Goal: Task Accomplishment & Management: Use online tool/utility

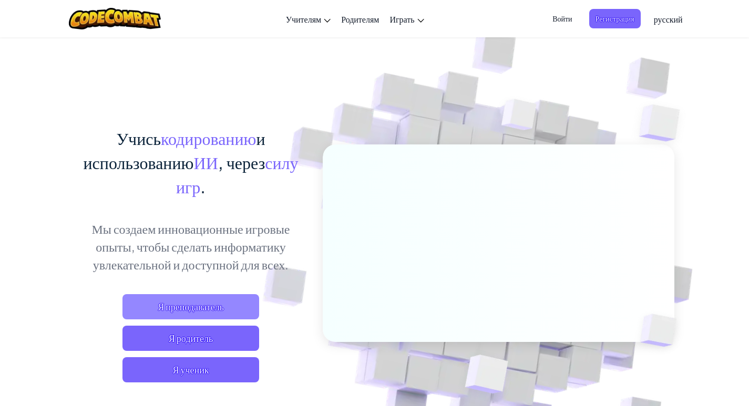
click at [179, 306] on span "Я преподаватель" at bounding box center [190, 306] width 137 height 25
click at [165, 312] on span "Я преподаватель" at bounding box center [190, 306] width 137 height 25
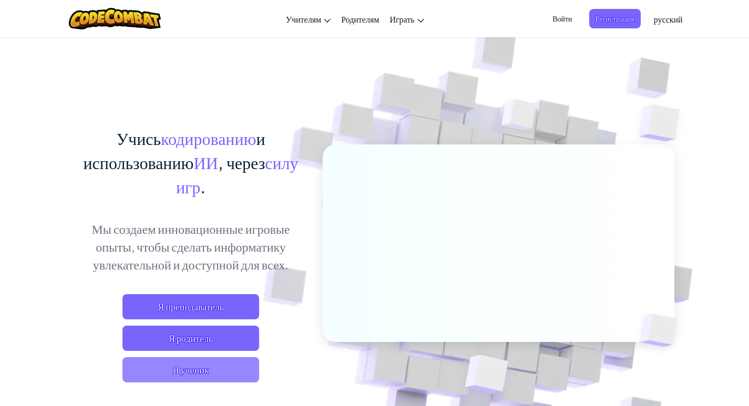
click at [205, 375] on span "Я ученик" at bounding box center [190, 369] width 137 height 25
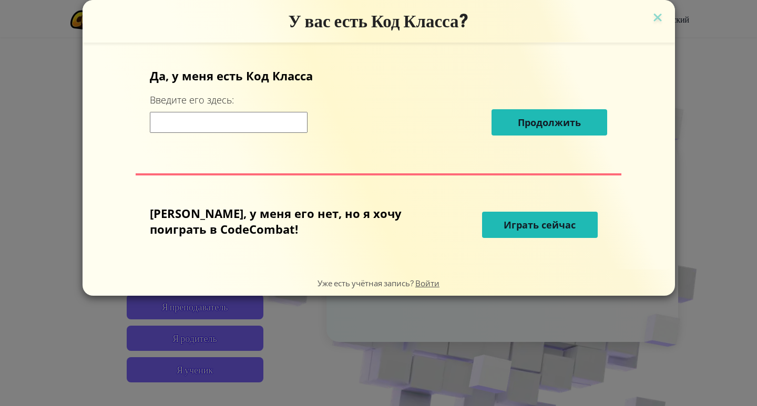
click at [262, 359] on div "У вас есть Код Класса? Да, у меня есть Код [PERSON_NAME] Введите его здесь: Про…" at bounding box center [378, 203] width 757 height 406
click at [650, 19] on img at bounding box center [657, 19] width 14 height 16
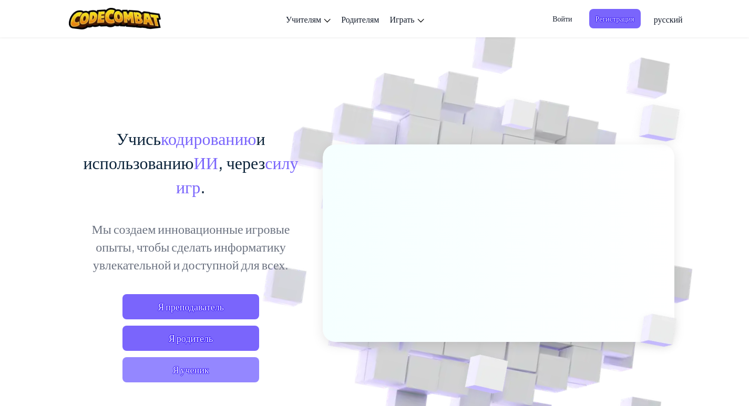
click at [227, 375] on span "Я ученик" at bounding box center [190, 369] width 137 height 25
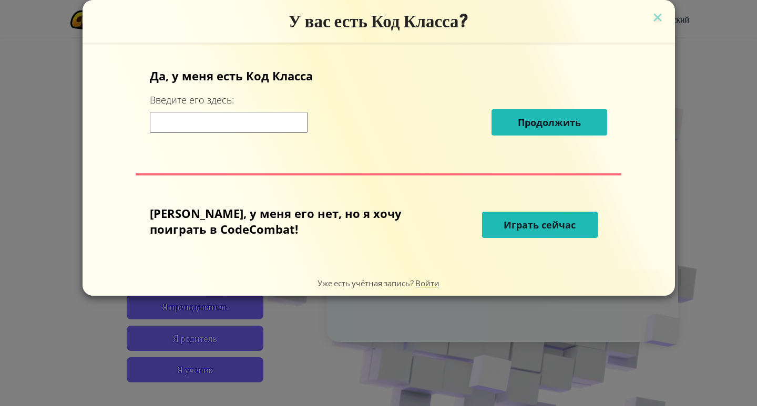
click at [221, 112] on input at bounding box center [229, 122] width 158 height 21
type input "12"
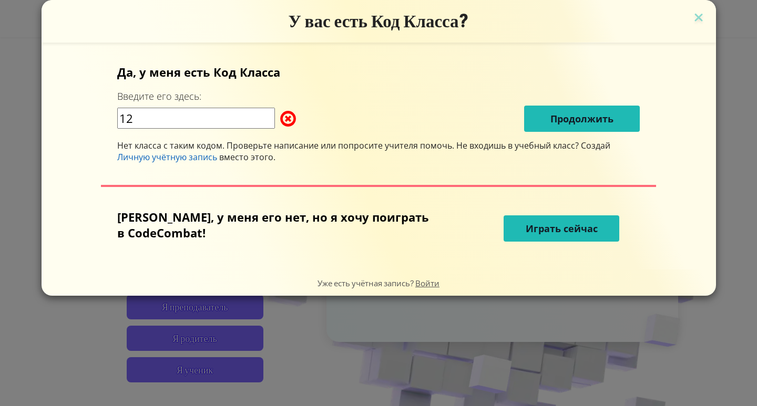
click at [543, 229] on span "Играть сейчас" at bounding box center [561, 228] width 72 height 13
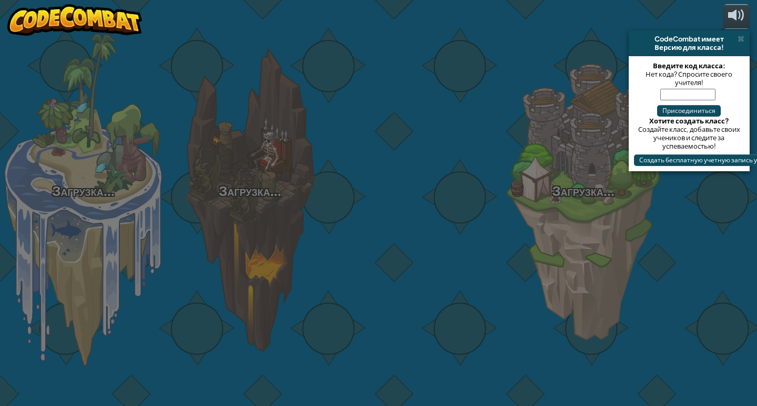
select select "ru"
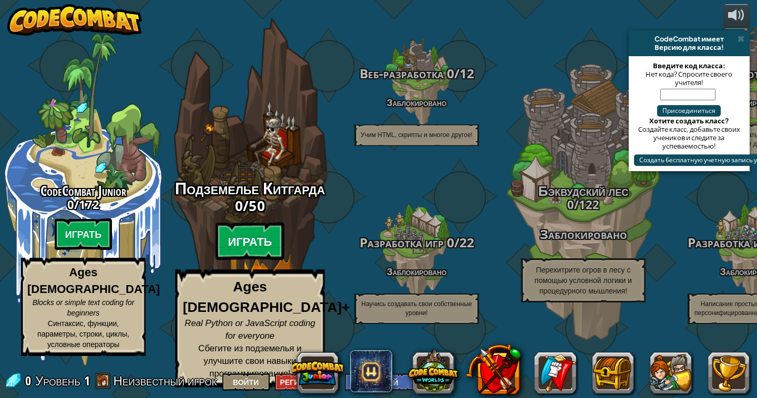
click at [243, 248] on btn "Играть" at bounding box center [249, 242] width 69 height 38
select select "ru"
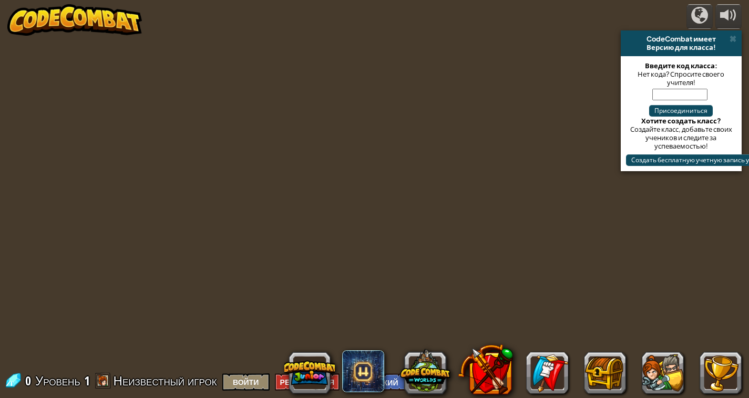
select select "ru"
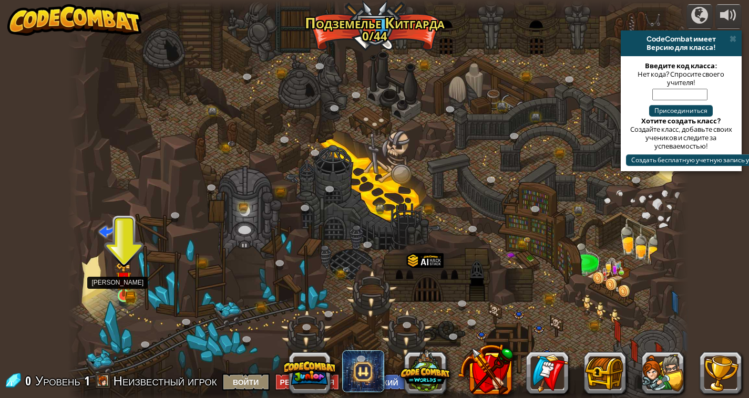
click at [125, 279] on img at bounding box center [124, 279] width 16 height 35
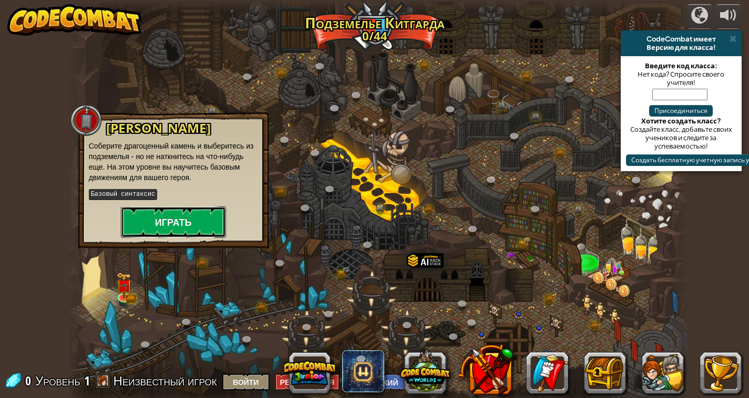
click at [156, 233] on button "Играть" at bounding box center [173, 222] width 105 height 32
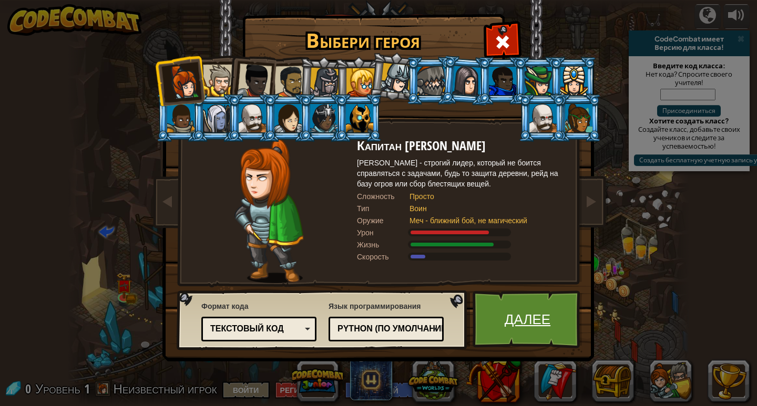
click at [537, 310] on link "Далее" at bounding box center [527, 320] width 110 height 58
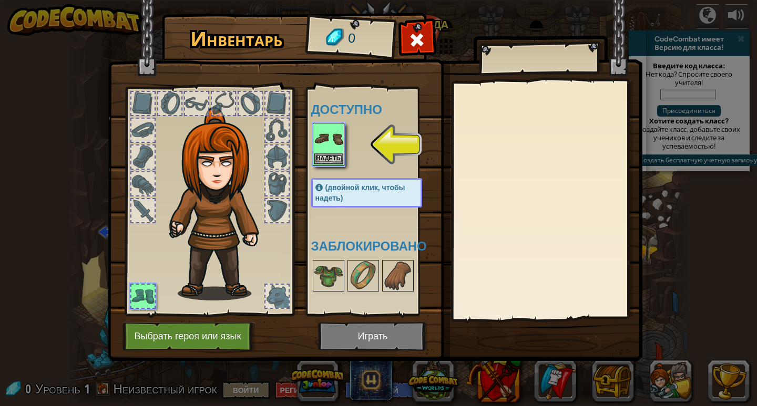
click at [318, 139] on img at bounding box center [328, 138] width 29 height 29
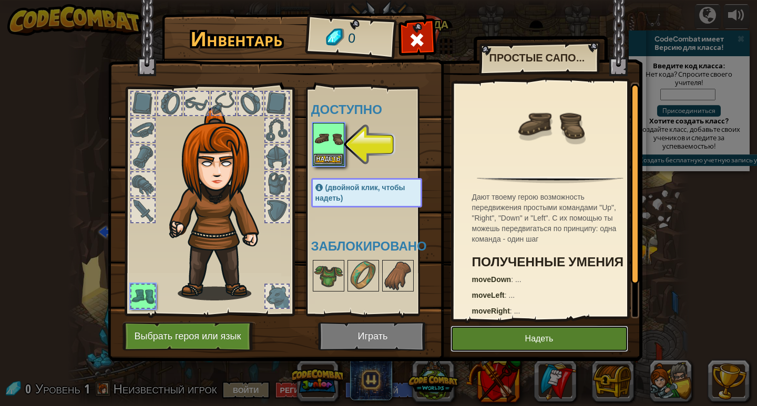
click at [516, 339] on button "Надеть" at bounding box center [539, 339] width 178 height 26
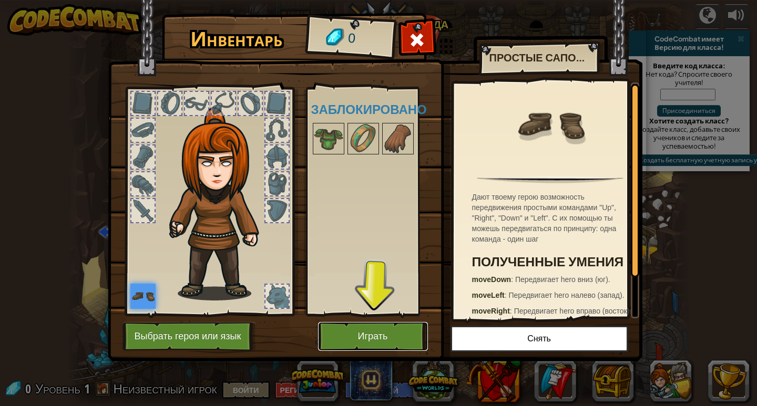
click at [401, 331] on button "Играть" at bounding box center [373, 336] width 110 height 29
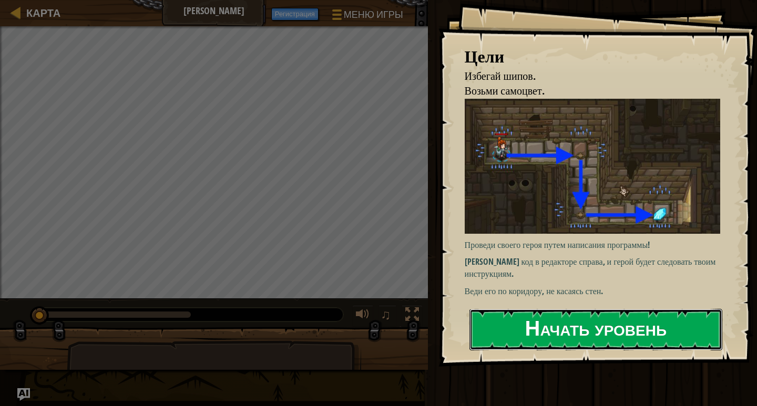
click at [603, 328] on button "Начать уровень" at bounding box center [595, 330] width 253 height 42
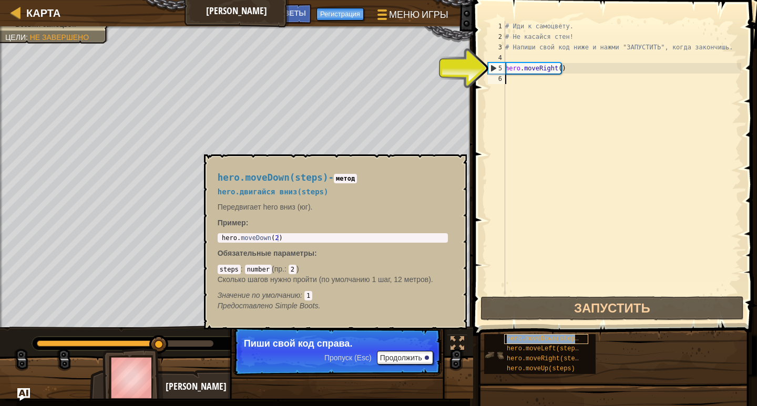
click at [525, 338] on span "hero.moveDown(steps)" at bounding box center [544, 338] width 76 height 7
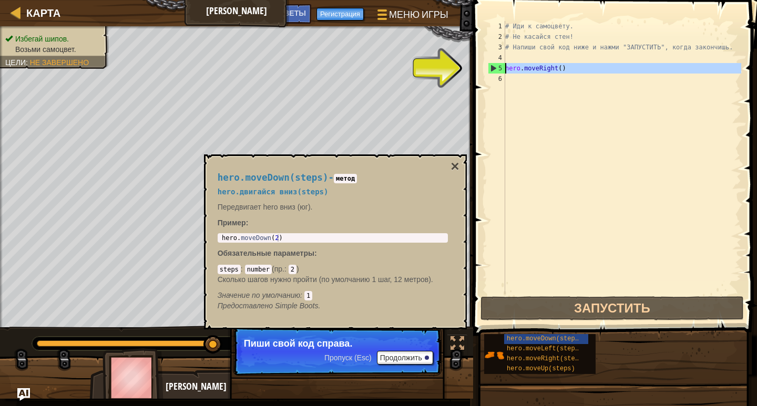
click at [495, 66] on div "5" at bounding box center [496, 68] width 17 height 11
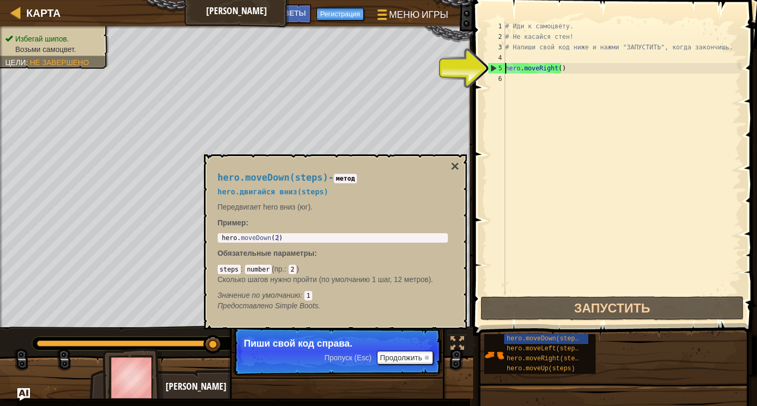
click at [490, 71] on div "5" at bounding box center [496, 68] width 17 height 11
click at [506, 71] on div "# Иди к самоцвету. # Не касайся стен! # Напиши свой код ниже и нажми "ЗАПУСТИТЬ…" at bounding box center [622, 168] width 238 height 294
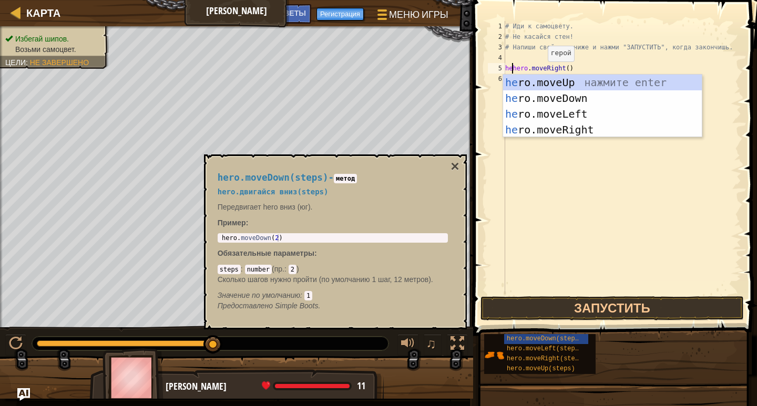
scroll to position [5, 1]
click at [579, 83] on div "her o.moveUp нажмите enter her o.moveDown нажмите enter her o.moveLeft нажмите …" at bounding box center [602, 122] width 199 height 95
type textarea "hero.moveUp().moveRight()"
click at [579, 83] on div "# Иди к самоцвету. # Не касайся стен! # Напиши свой код ниже и нажми "ЗАПУСТИТЬ…" at bounding box center [622, 168] width 238 height 294
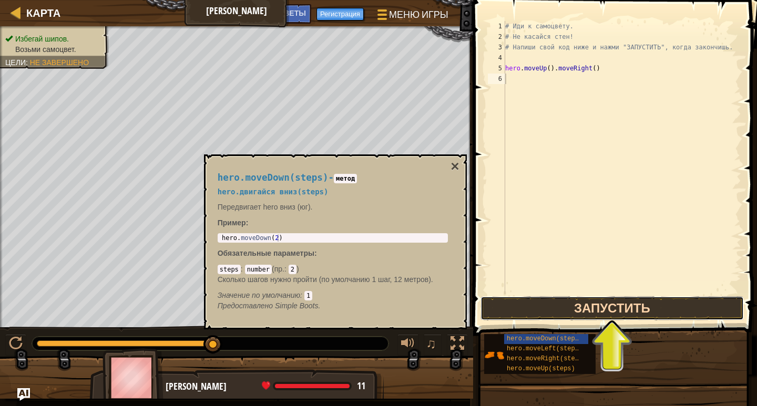
click at [621, 310] on button "Запустить" at bounding box center [611, 308] width 263 height 24
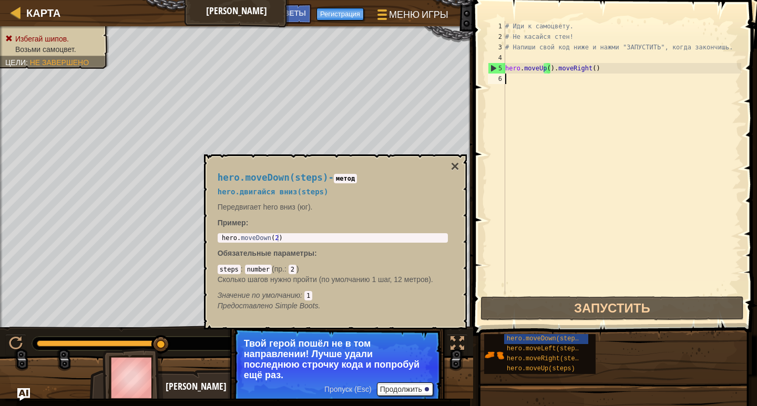
click at [519, 82] on div "# Иди к самоцвету. # Не касайся стен! # Напиши свой код ниже и нажми "ЗАПУСТИТЬ…" at bounding box center [622, 168] width 238 height 294
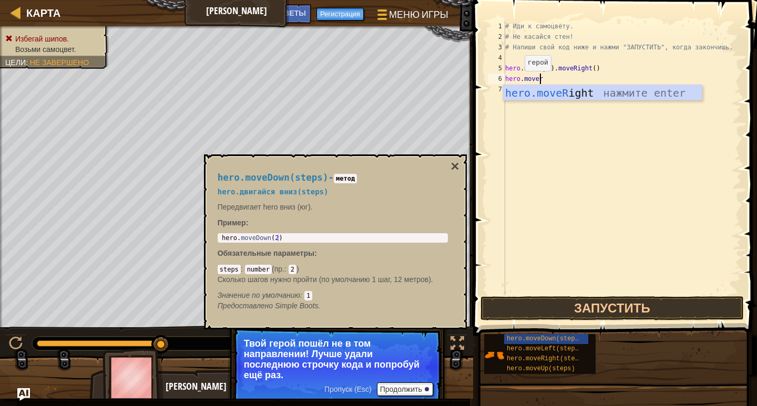
scroll to position [5, 3]
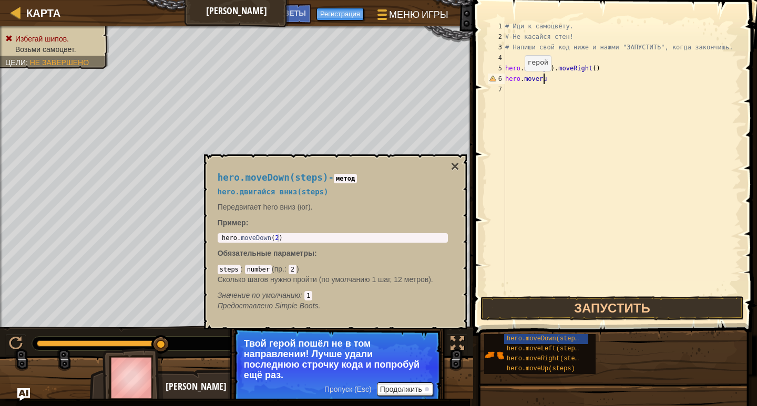
type textarea "hero.moverun"
click at [544, 94] on div "# Иди к самоцвету. # Не касайся стен! # Напиши свой код ниже и нажми "ЗАПУСТИТЬ…" at bounding box center [622, 168] width 238 height 294
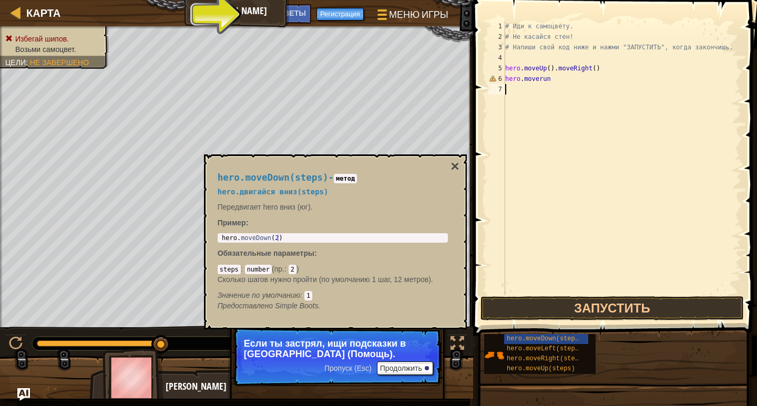
click at [547, 79] on div "# Иди к самоцвету. # Не касайся стен! # Напиши свой код ниже и нажми "ЗАПУСТИТЬ…" at bounding box center [622, 168] width 238 height 294
click at [553, 79] on div "# Иди к самоцвету. # Не касайся стен! # Напиши свой код ниже и нажми "ЗАПУСТИТЬ…" at bounding box center [622, 168] width 238 height 294
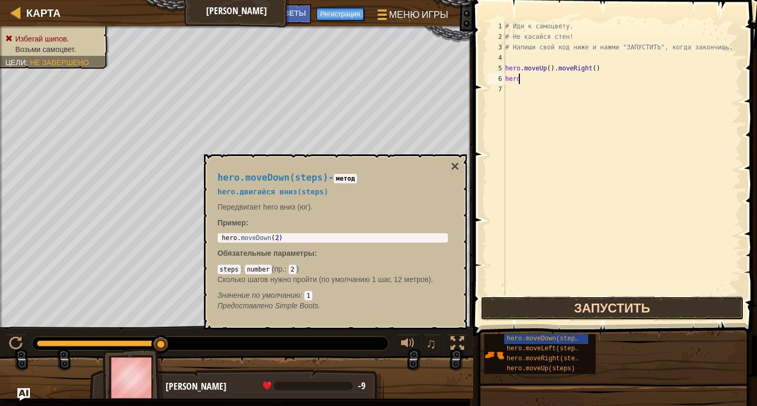
click at [573, 314] on button "Запустить" at bounding box center [611, 308] width 263 height 24
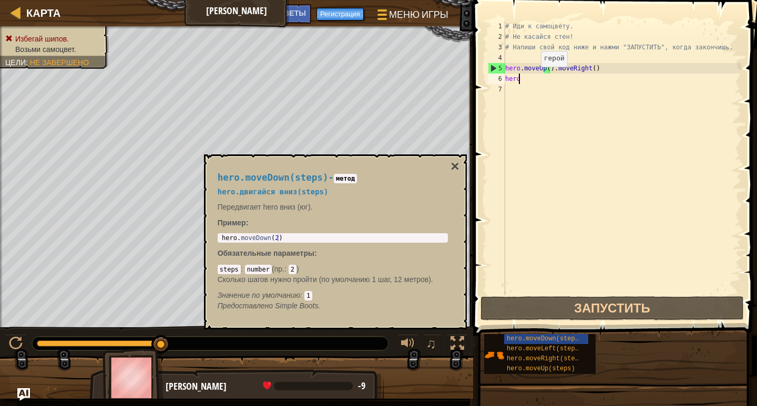
type textarea "hero."
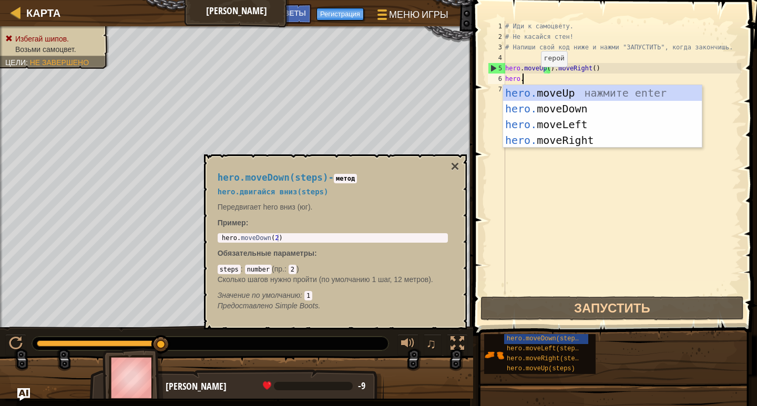
scroll to position [5, 1]
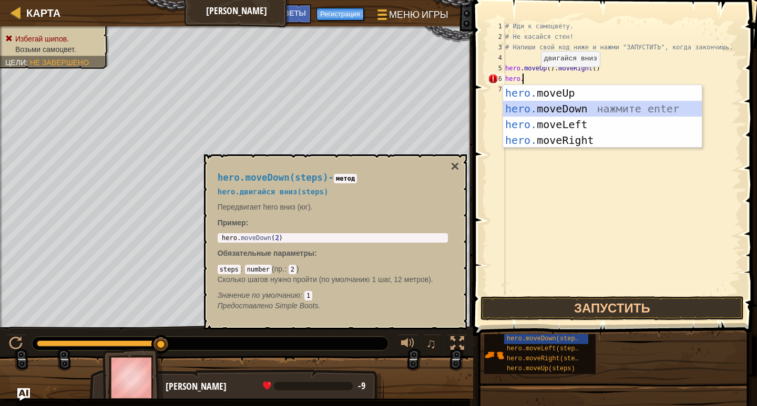
click at [546, 107] on div "hero. moveUp нажмите enter hero. moveDown нажмите enter hero. moveLeft нажмите …" at bounding box center [602, 132] width 199 height 95
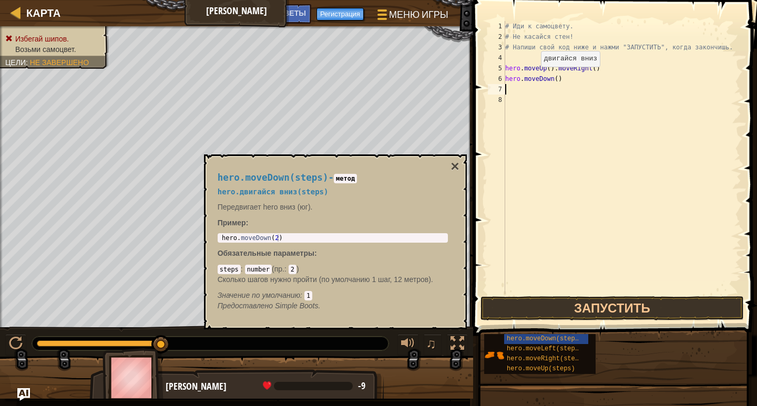
scroll to position [5, 0]
click at [520, 303] on button "Запустить" at bounding box center [611, 308] width 263 height 24
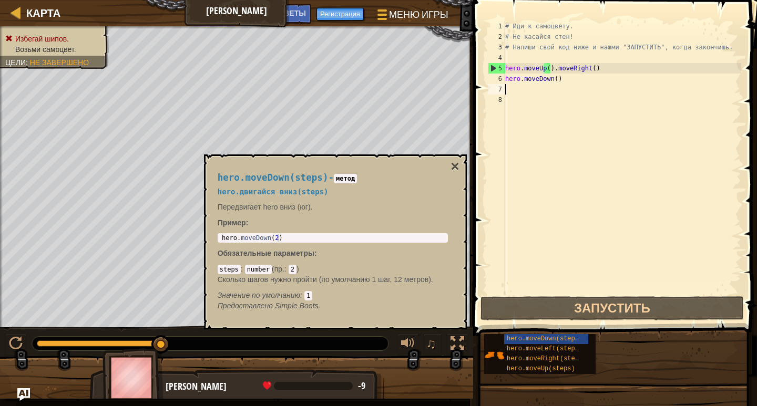
click at [512, 90] on div "# Иди к самоцвету. # Не касайся стен! # Напиши свой код ниже и нажми "ЗАПУСТИТЬ…" at bounding box center [622, 168] width 238 height 294
type textarea "h"
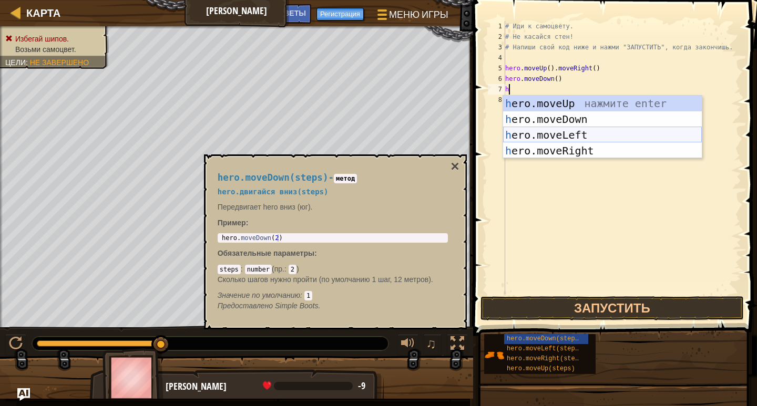
click at [576, 133] on div "h ero.moveUp нажмите enter h ero.moveDown нажмите enter h ero.moveLeft нажмите …" at bounding box center [602, 143] width 199 height 95
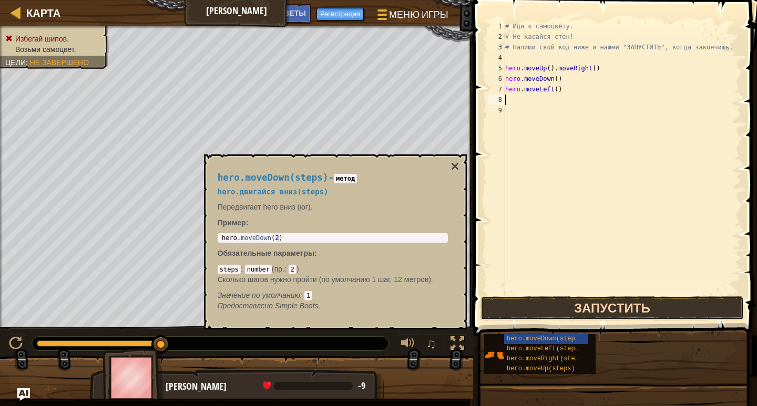
click at [592, 314] on button "Запустить" at bounding box center [611, 308] width 263 height 24
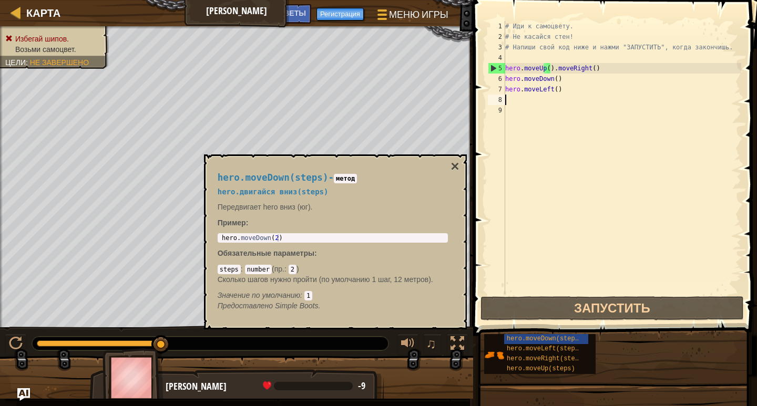
click at [513, 102] on div "# Иди к самоцвету. # Не касайся стен! # Напиши свой код ниже и нажми "ЗАПУСТИТЬ…" at bounding box center [622, 168] width 238 height 294
click at [512, 99] on div "# Иди к самоцвету. # Не касайся стен! # Напиши свой код ниже и нажми "ЗАПУСТИТЬ…" at bounding box center [622, 168] width 238 height 294
type textarea "h"
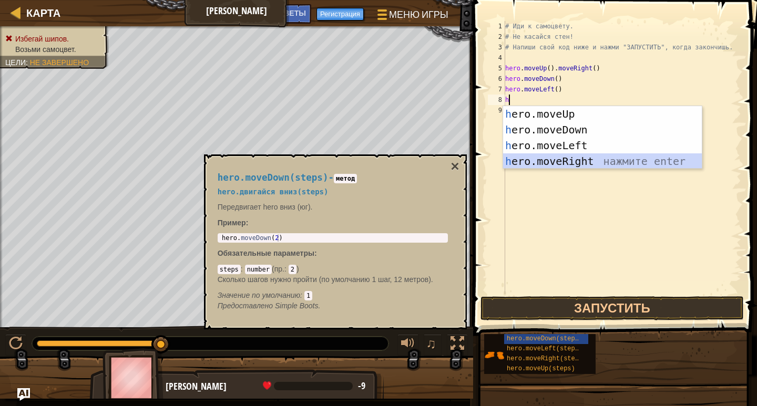
click at [529, 160] on div "h ero.moveUp нажмите enter h ero.moveDown нажмите enter h ero.moveLeft нажмите …" at bounding box center [602, 153] width 199 height 95
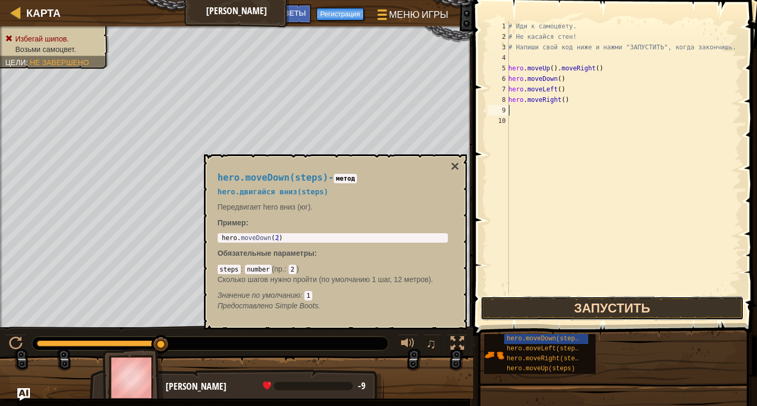
click at [553, 310] on button "Запустить" at bounding box center [611, 308] width 263 height 24
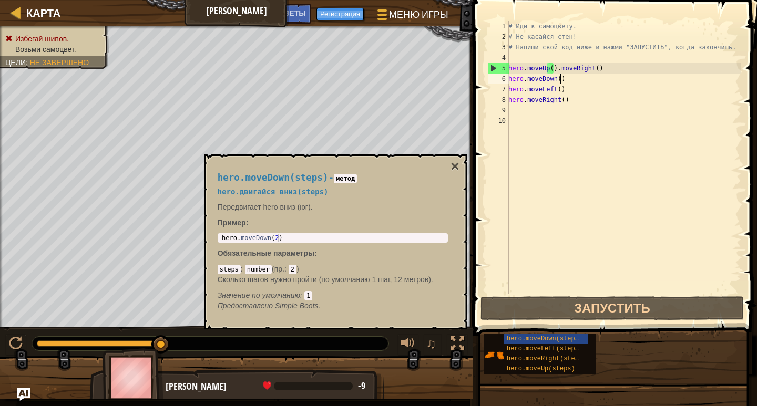
click at [562, 81] on div "# Иди к самоцвету. # Не касайся стен! # Напиши свой код ниже и нажми "ЗАПУСТИТЬ…" at bounding box center [623, 168] width 235 height 294
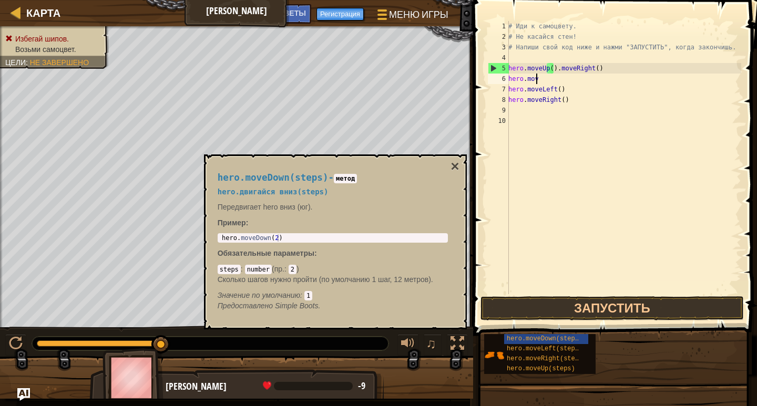
type textarea "h"
type textarea "hero.moveUp().moveRight()"
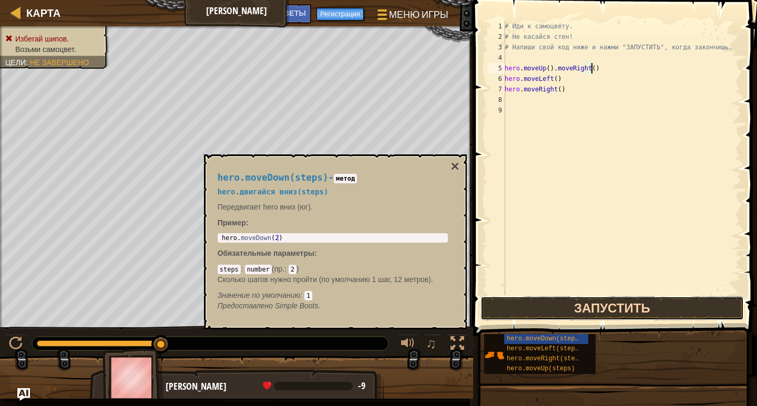
click at [551, 315] on button "Запустить" at bounding box center [611, 308] width 263 height 24
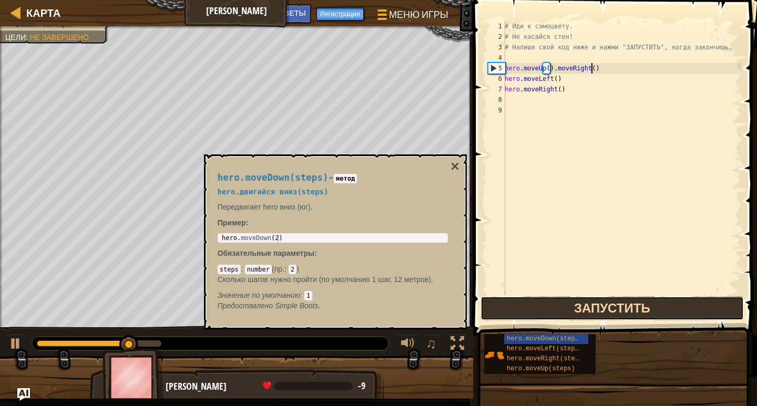
click at [552, 309] on button "Запустить" at bounding box center [611, 308] width 263 height 24
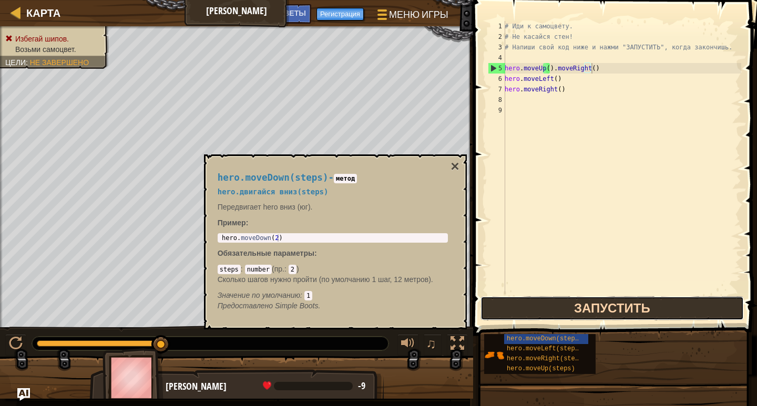
click at [552, 309] on button "Запустить" at bounding box center [611, 308] width 263 height 24
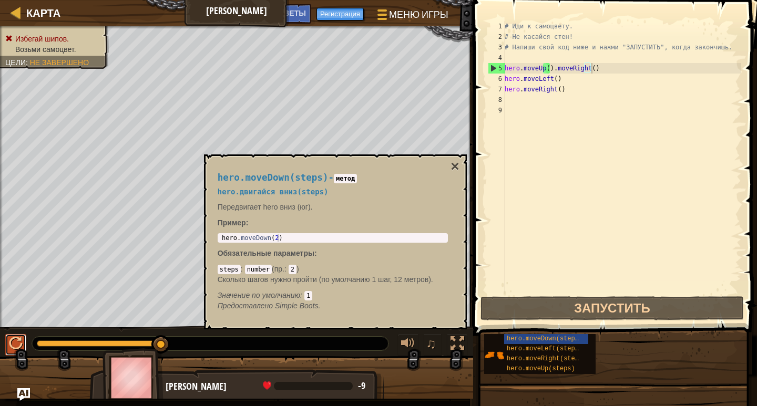
click at [9, 338] on div at bounding box center [16, 344] width 14 height 14
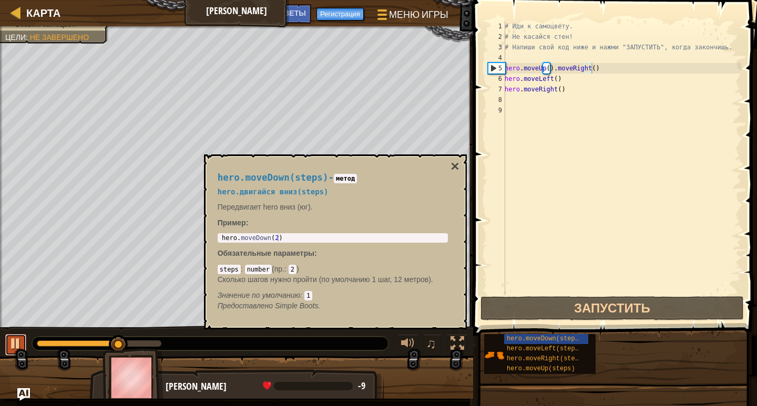
click at [9, 338] on div at bounding box center [16, 344] width 14 height 14
click at [16, 9] on div at bounding box center [15, 12] width 13 height 13
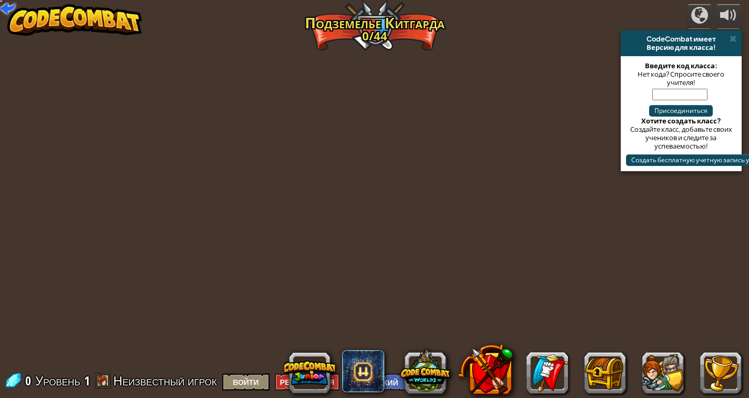
select select "ru"
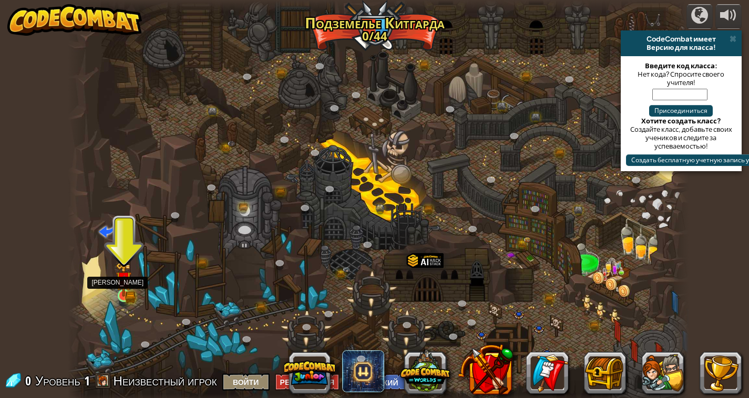
click at [128, 291] on img at bounding box center [124, 279] width 16 height 35
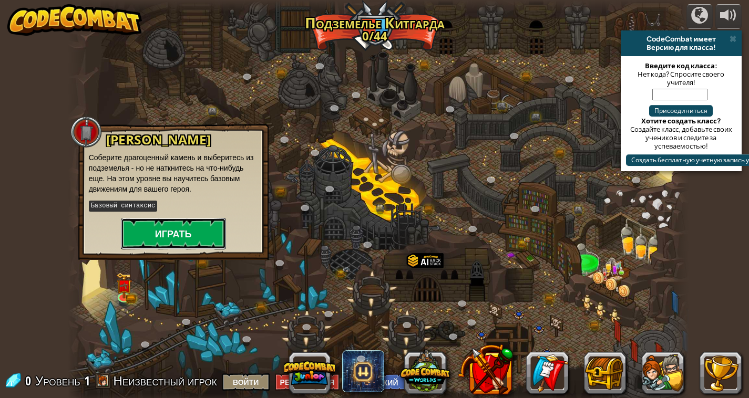
click at [135, 229] on button "Играть" at bounding box center [173, 234] width 105 height 32
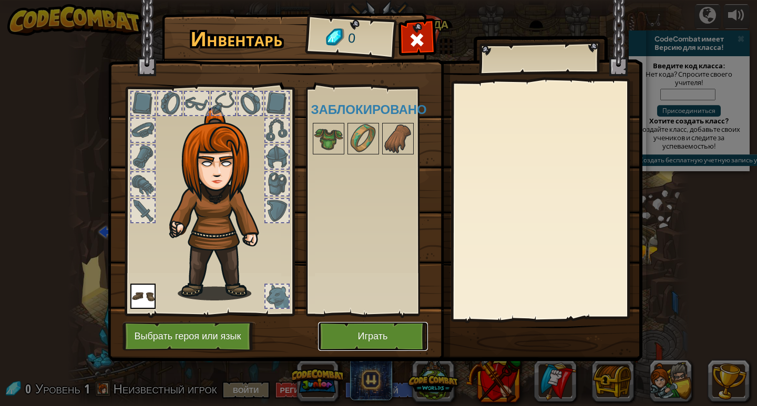
click at [374, 336] on button "Играть" at bounding box center [373, 336] width 110 height 29
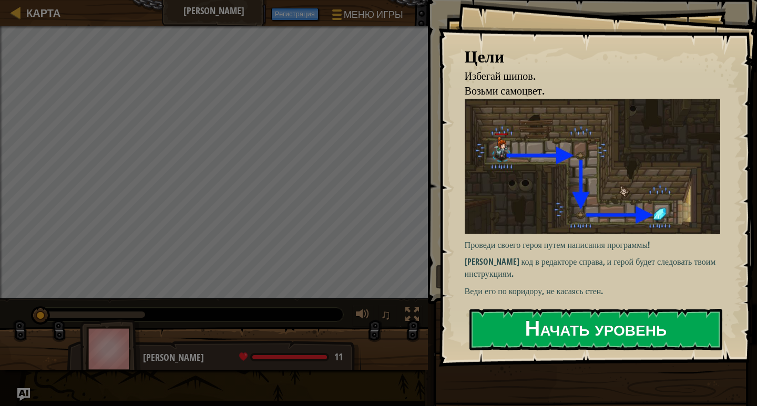
click at [634, 331] on button "Начать уровень" at bounding box center [595, 330] width 253 height 42
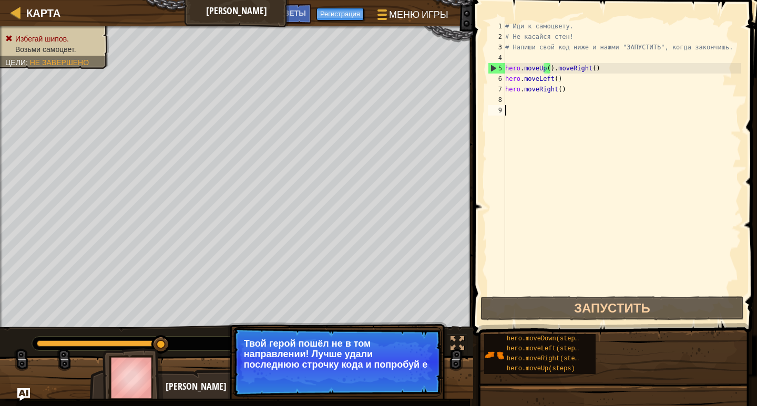
click at [510, 102] on div "# Иди к самоцвету. # Не касайся стен! # Напиши свой код ниже и нажми "ЗАПУСТИТЬ…" at bounding box center [622, 168] width 238 height 294
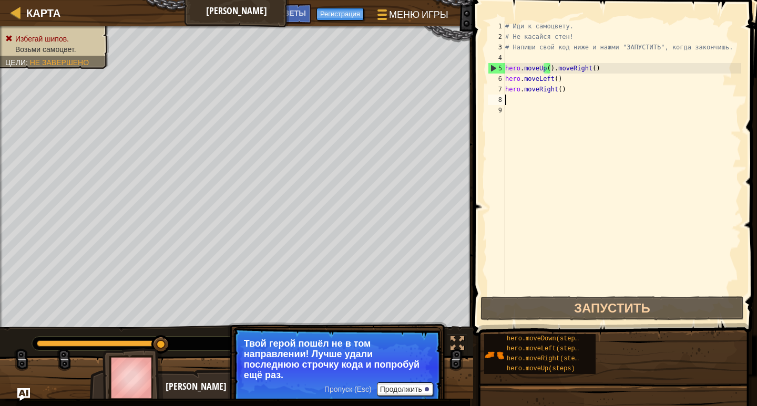
click at [516, 99] on div "# Иди к самоцвету. # Не касайся стен! # Напиши свой код ниже и нажми "ЗАПУСТИТЬ…" at bounding box center [622, 168] width 238 height 294
type textarea "h"
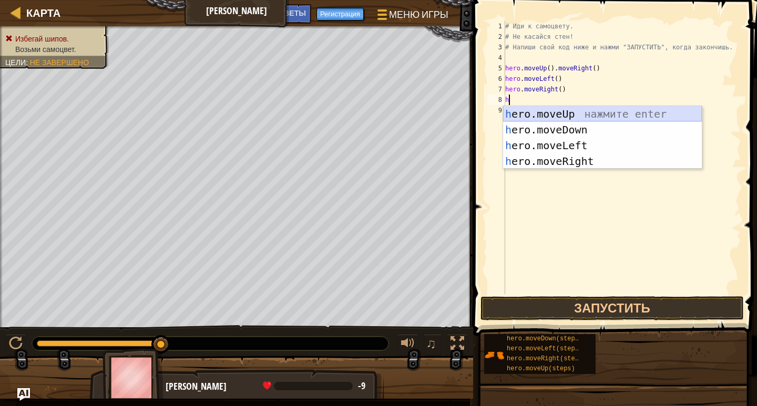
click at [532, 118] on div "h ero.moveUp нажмите enter h ero.moveDown нажмите enter h ero.moveLeft нажмите …" at bounding box center [602, 153] width 199 height 95
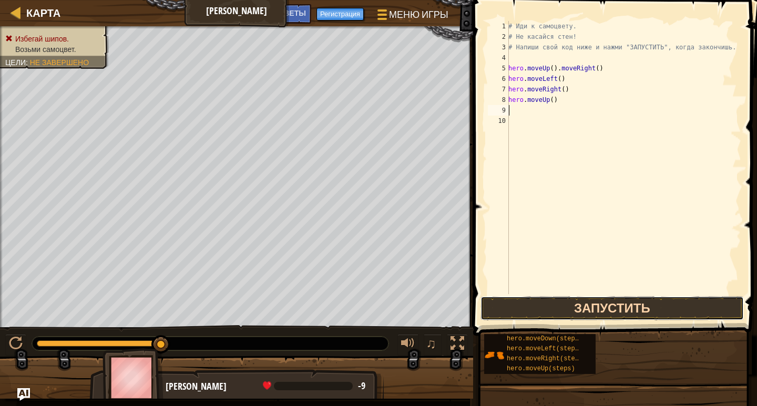
click at [590, 311] on button "Запустить" at bounding box center [611, 308] width 263 height 24
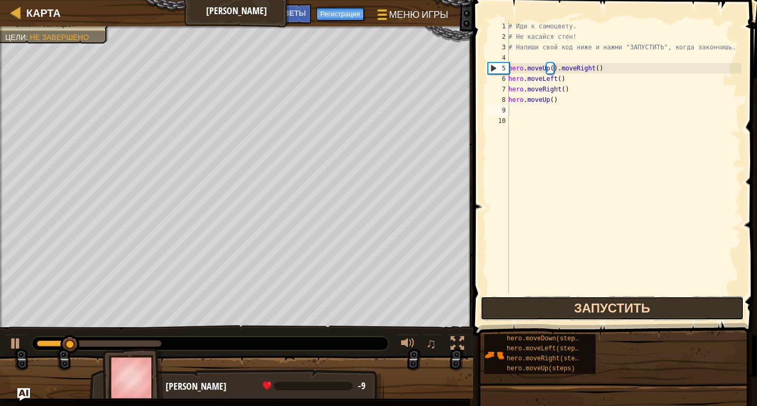
click at [590, 311] on button "Запустить" at bounding box center [611, 308] width 263 height 24
click at [590, 312] on button "Запустить" at bounding box center [611, 308] width 263 height 24
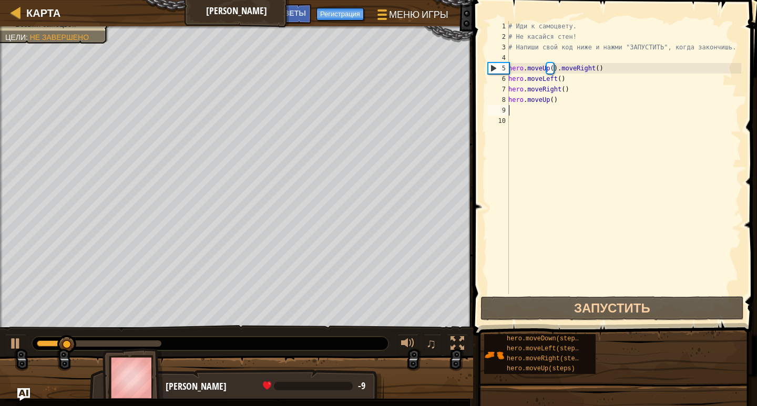
click at [534, 107] on div "# Иди к самоцвету. # Не касайся стен! # Напиши свой код ниже и нажми "ЗАПУСТИТЬ…" at bounding box center [623, 168] width 235 height 294
click at [510, 102] on div "# Иди к самоцвету. # Не касайся стен! # Напиши свой код ниже и нажми "ЗАПУСТИТЬ…" at bounding box center [623, 168] width 235 height 294
type textarea "hero.moveUp()"
click at [509, 110] on div "# Иди к самоцвету. # Не касайся стен! # Напиши свой код ниже и нажми "ЗАПУСТИТЬ…" at bounding box center [623, 168] width 235 height 294
type textarea "h"
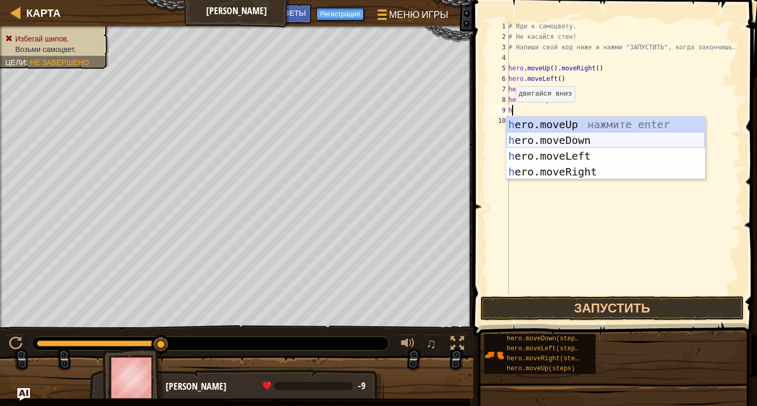
click at [520, 142] on div "h ero.moveUp нажмите enter h ero.moveDown нажмите enter h ero.moveLeft нажмите …" at bounding box center [605, 164] width 199 height 95
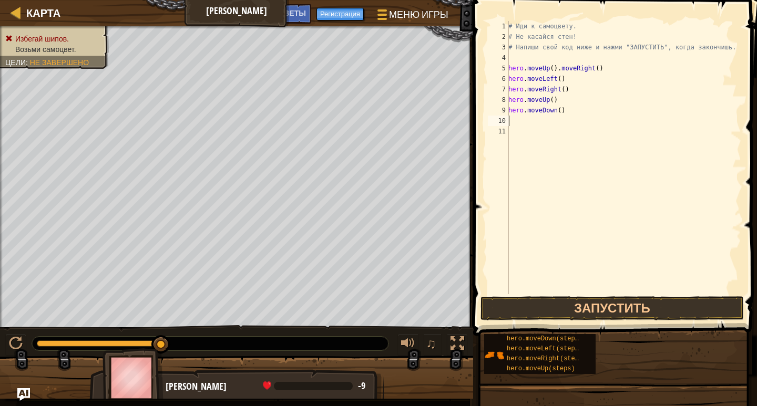
click at [519, 123] on div "# Иди к самоцвету. # Не касайся стен! # Напиши свой код ниже и нажми "ЗАПУСТИТЬ…" at bounding box center [623, 168] width 235 height 294
type textarea "r"
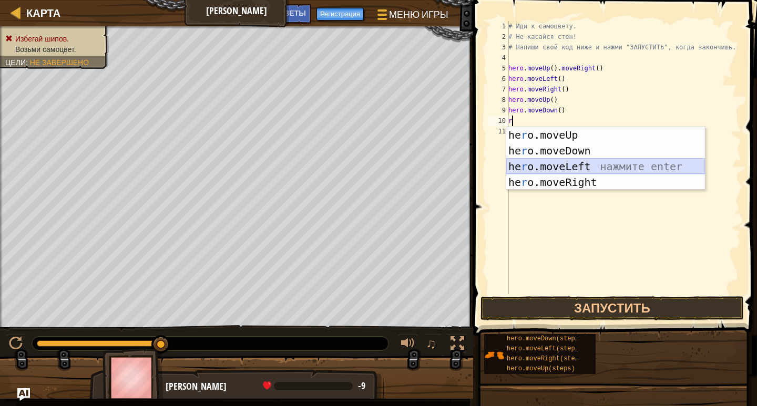
click at [530, 170] on div "he r o.moveUp нажмите enter he r o.moveDown нажмите enter he r o.moveLeft нажми…" at bounding box center [605, 174] width 199 height 95
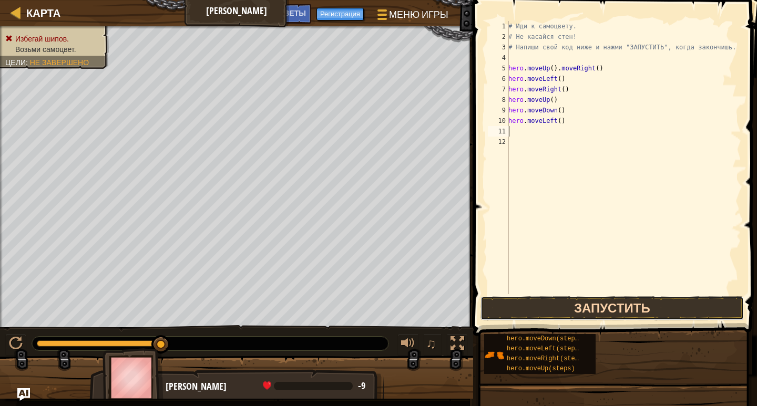
click at [567, 319] on button "Запустить" at bounding box center [611, 308] width 263 height 24
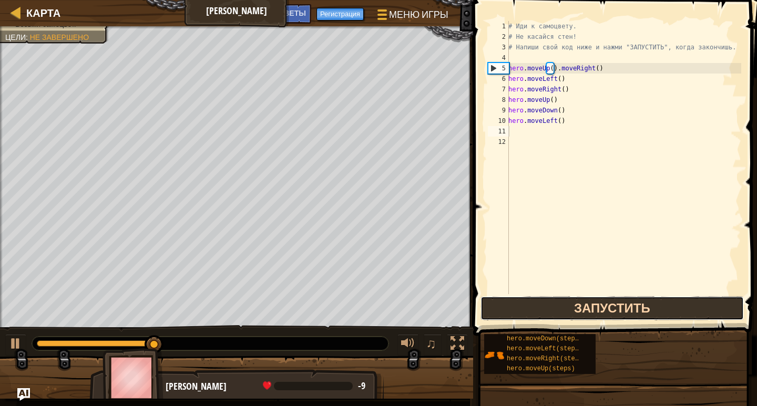
click at [563, 316] on button "Запустить" at bounding box center [611, 308] width 263 height 24
